Goal: Information Seeking & Learning: Find specific fact

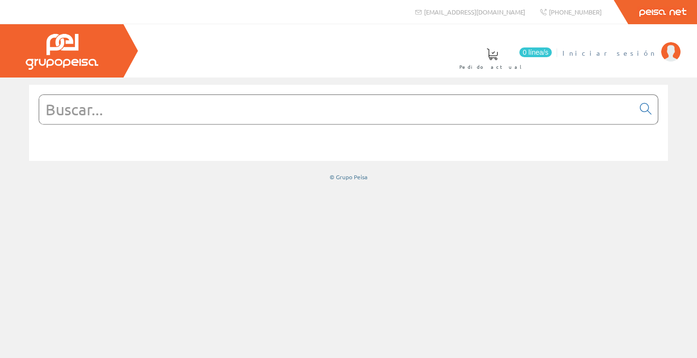
click at [639, 49] on span "Iniciar sesión" at bounding box center [610, 53] width 94 height 10
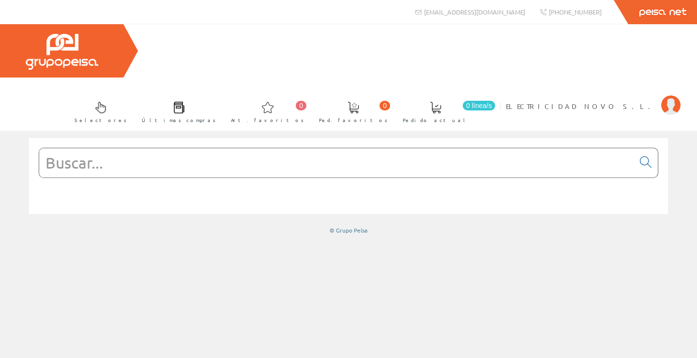
click at [303, 148] on form at bounding box center [349, 177] width 620 height 59
click at [303, 148] on div at bounding box center [349, 163] width 620 height 30
click at [295, 148] on input "text" at bounding box center [336, 162] width 595 height 29
paste input "201257"
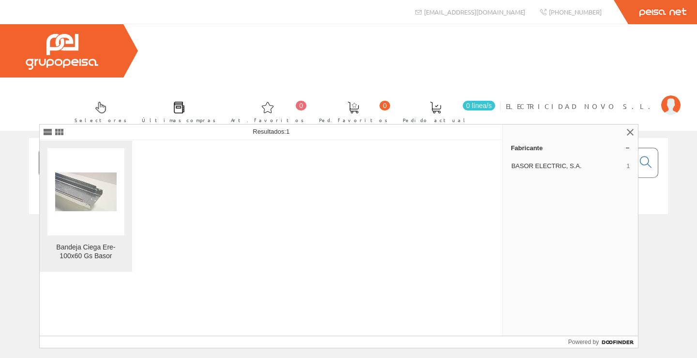
type input "201257"
click at [117, 192] on figure at bounding box center [85, 191] width 77 height 87
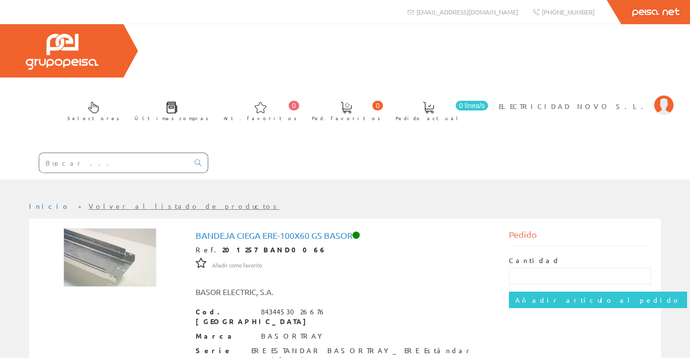
click at [127, 153] on input "text" at bounding box center [114, 162] width 150 height 19
paste input "201312"
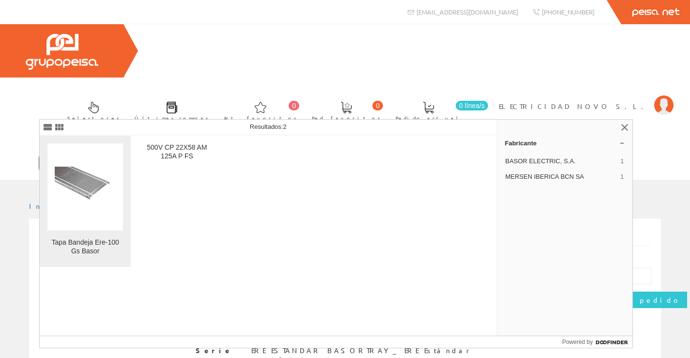
type input "201312"
click at [88, 182] on img at bounding box center [85, 187] width 61 height 41
